Goal: Navigation & Orientation: Find specific page/section

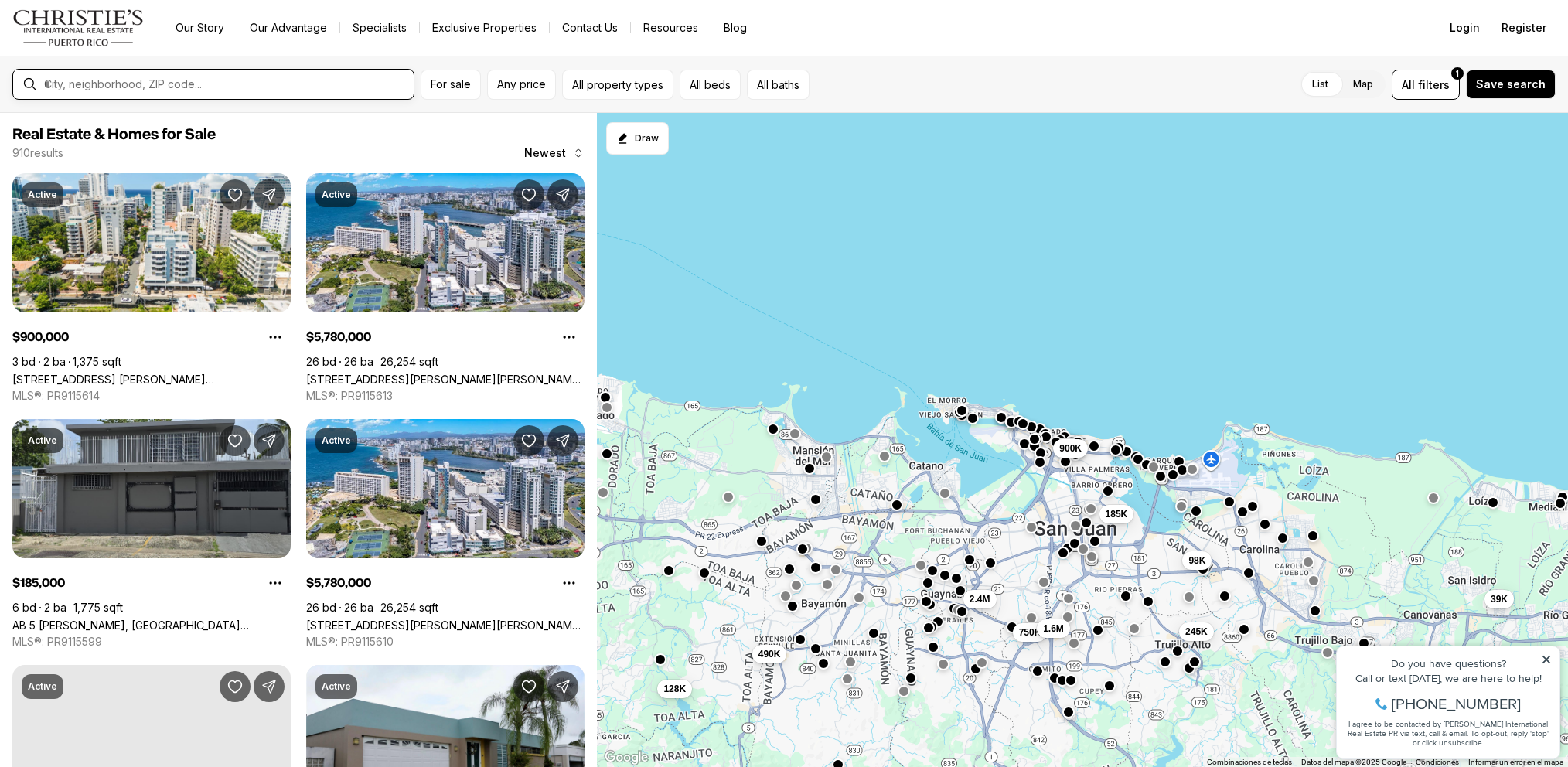
click at [197, 84] on input "text" at bounding box center [225, 84] width 364 height 14
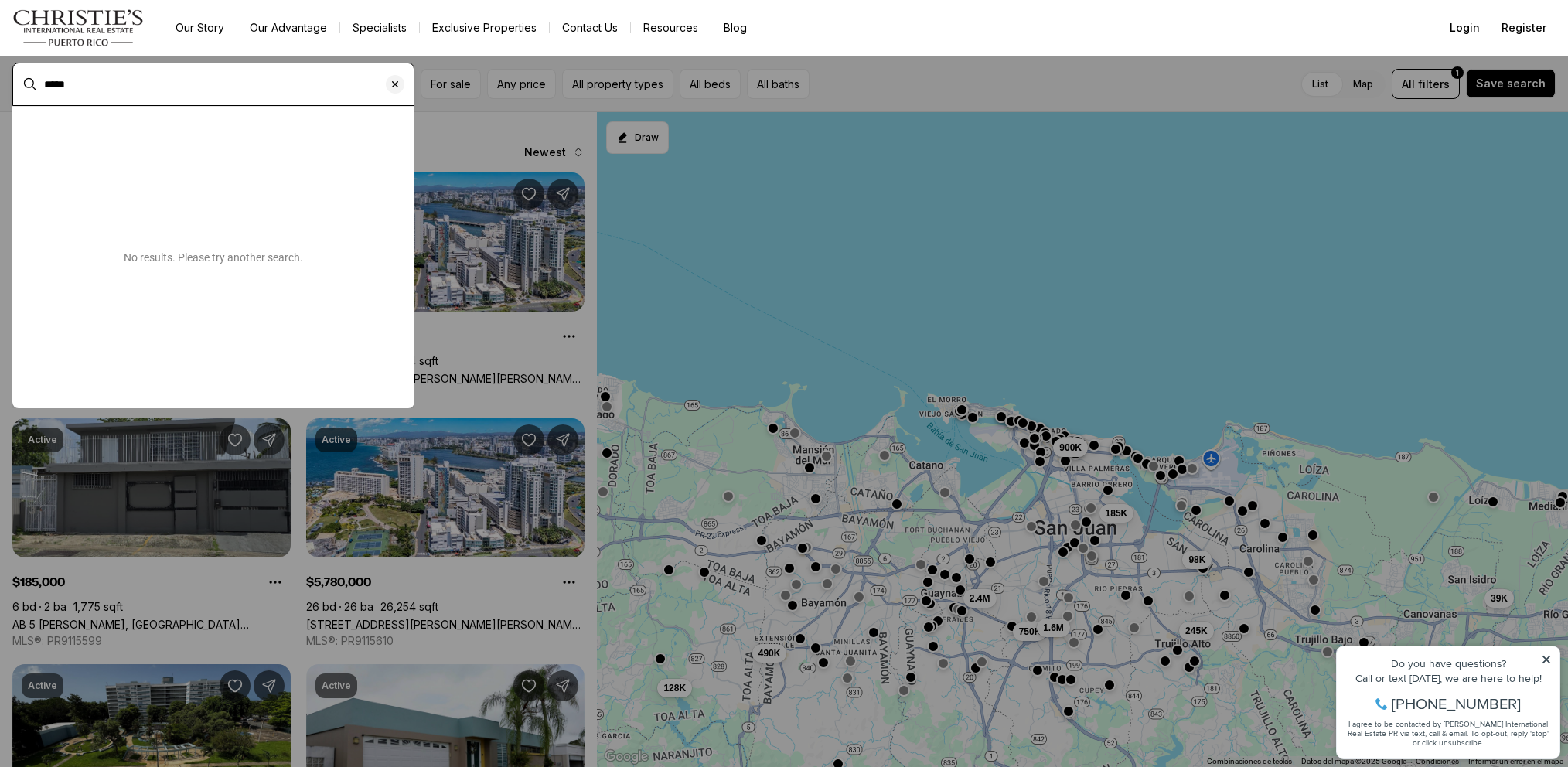
type input "*****"
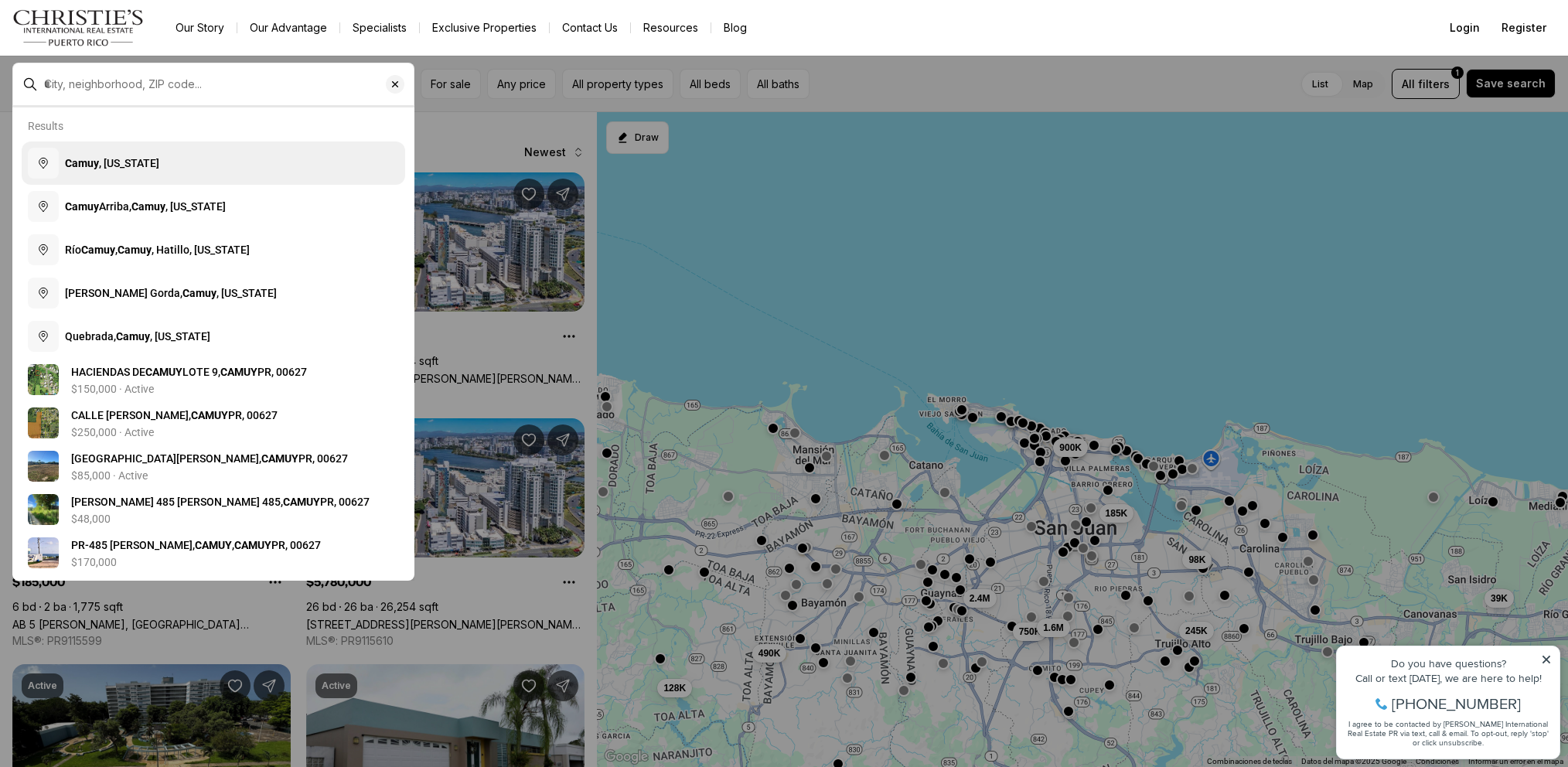
click at [128, 169] on span "Camuy , [US_STATE]" at bounding box center [111, 162] width 94 height 12
